Goal: Information Seeking & Learning: Understand process/instructions

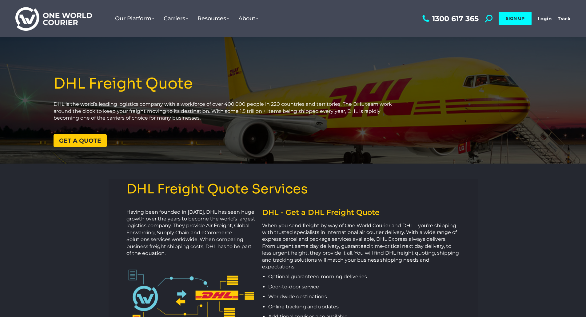
click at [96, 135] on link "Get a quote" at bounding box center [80, 140] width 53 height 13
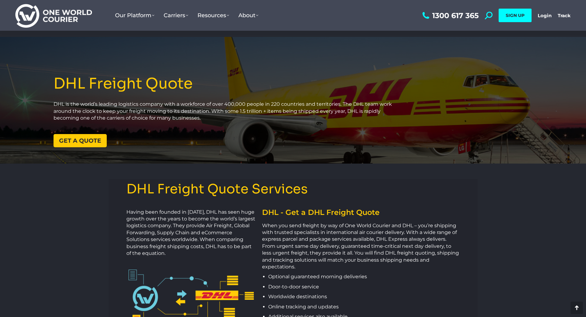
scroll to position [754, 0]
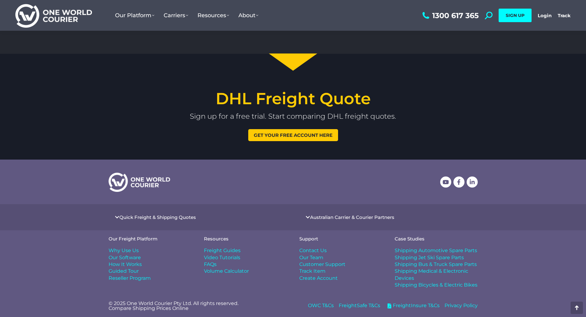
click at [265, 136] on span "Get your free account here" at bounding box center [293, 135] width 79 height 5
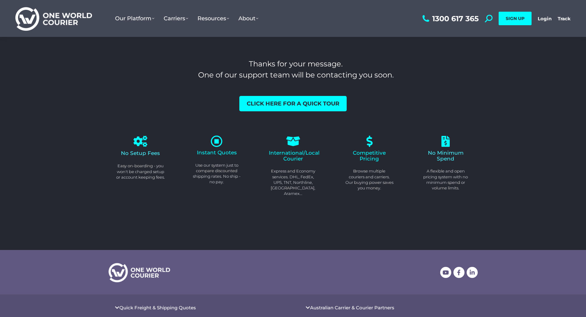
click at [214, 143] on icon at bounding box center [217, 141] width 12 height 12
click at [217, 142] on icon at bounding box center [217, 141] width 12 height 12
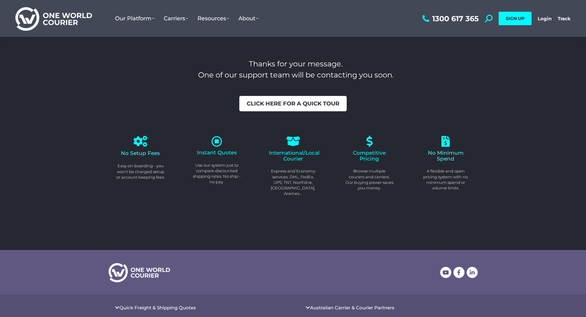
click at [295, 102] on span "Click here for a quick tour" at bounding box center [293, 104] width 93 height 6
